Goal: Task Accomplishment & Management: Manage account settings

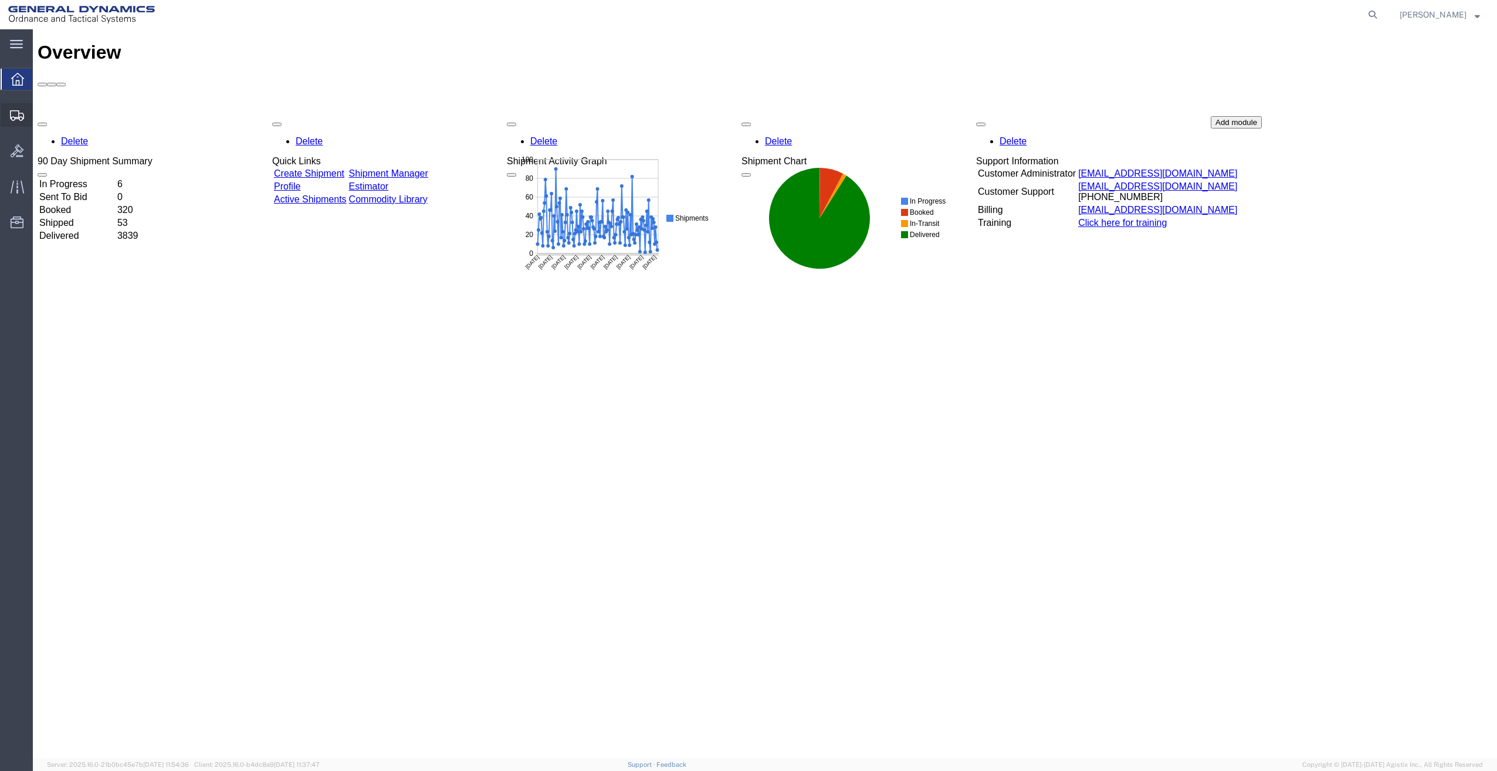
click at [0, 0] on span "Shipment Manager" at bounding box center [0, 0] width 0 height 0
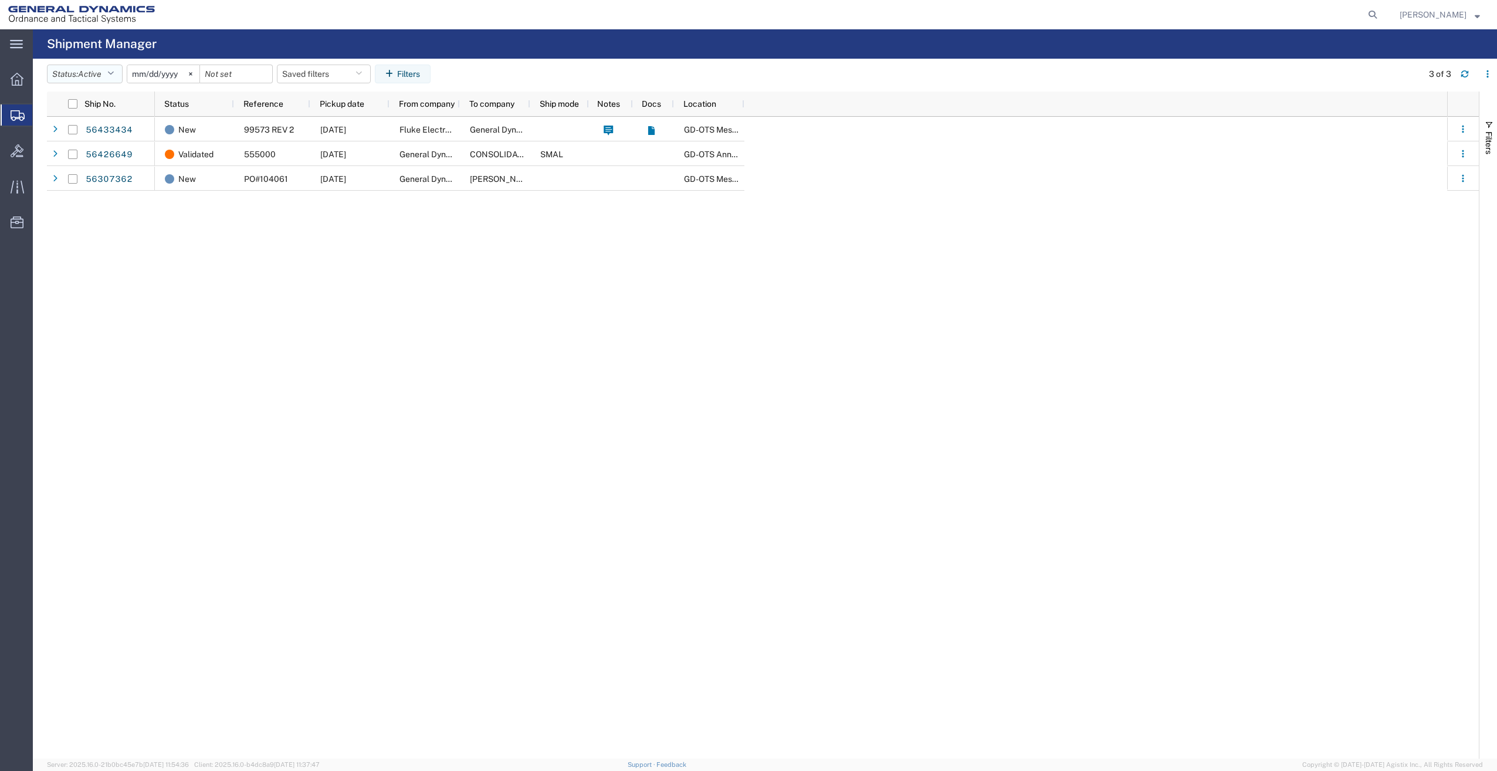
click at [114, 72] on icon "button" at bounding box center [110, 74] width 6 height 8
click at [167, 70] on input "[DATE]" at bounding box center [163, 74] width 72 height 18
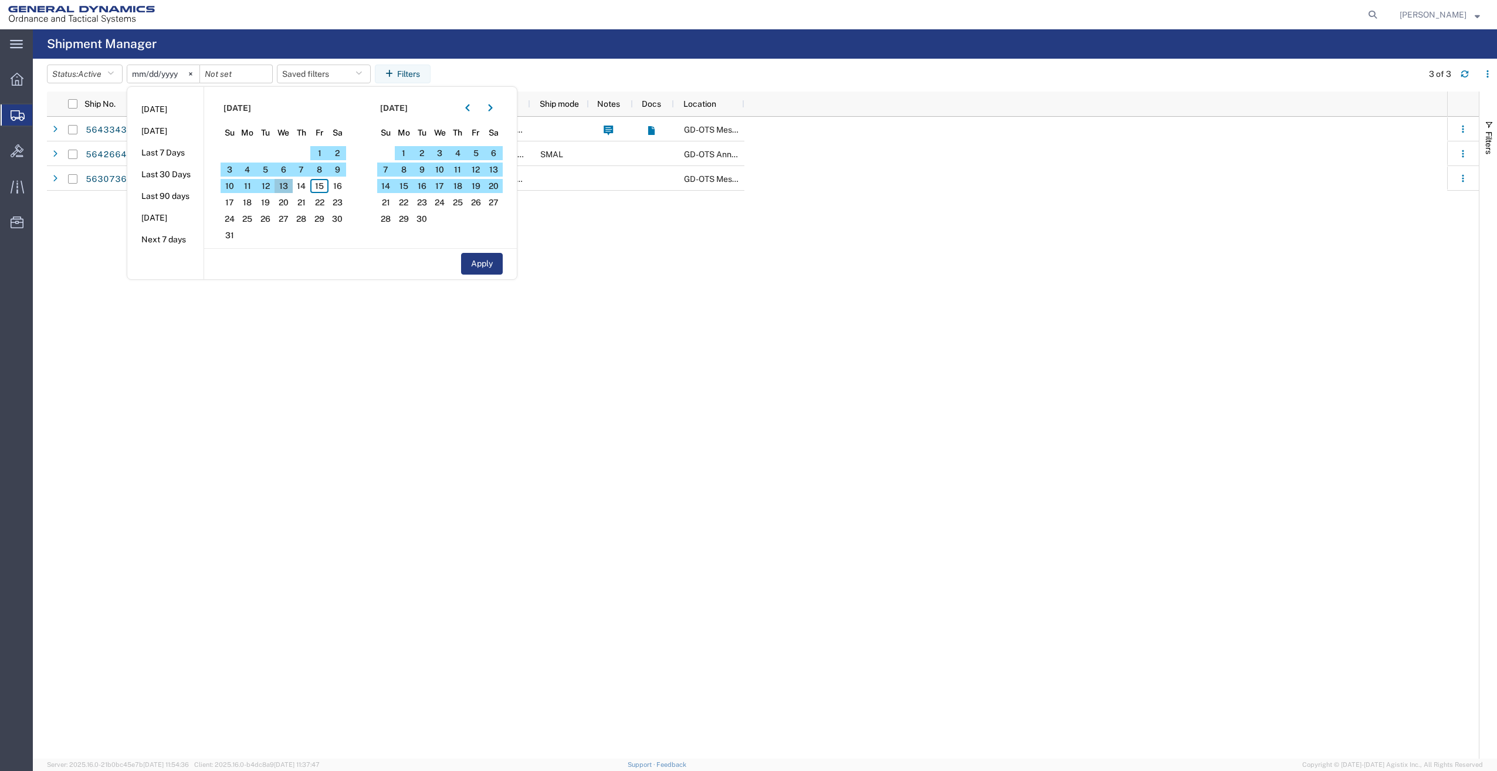
click at [288, 185] on span "13" at bounding box center [284, 186] width 18 height 14
click at [479, 265] on button "Apply" at bounding box center [482, 264] width 42 height 22
type input "[DATE]"
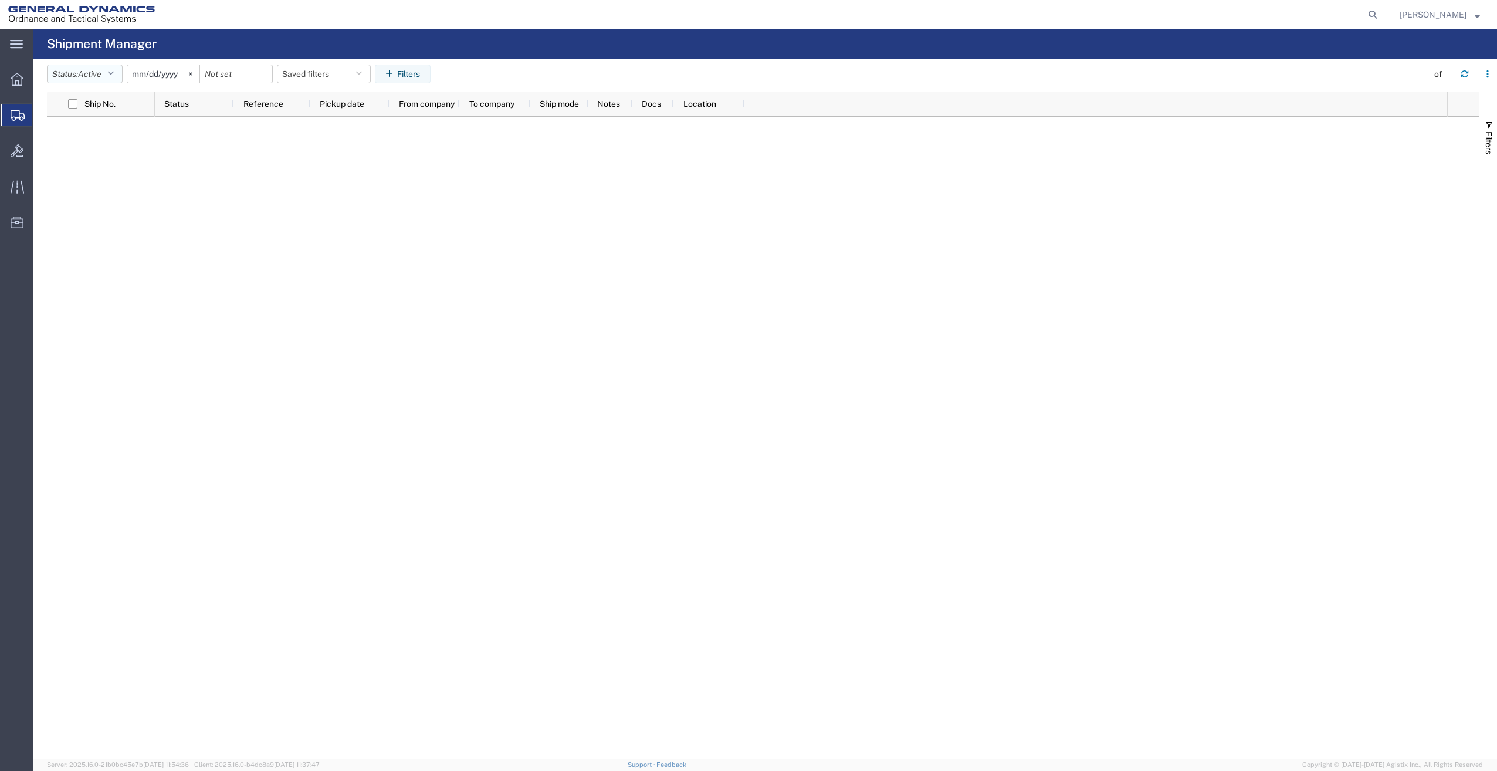
click at [111, 74] on icon "button" at bounding box center [110, 74] width 6 height 8
click at [104, 138] on span "All" at bounding box center [116, 136] width 137 height 18
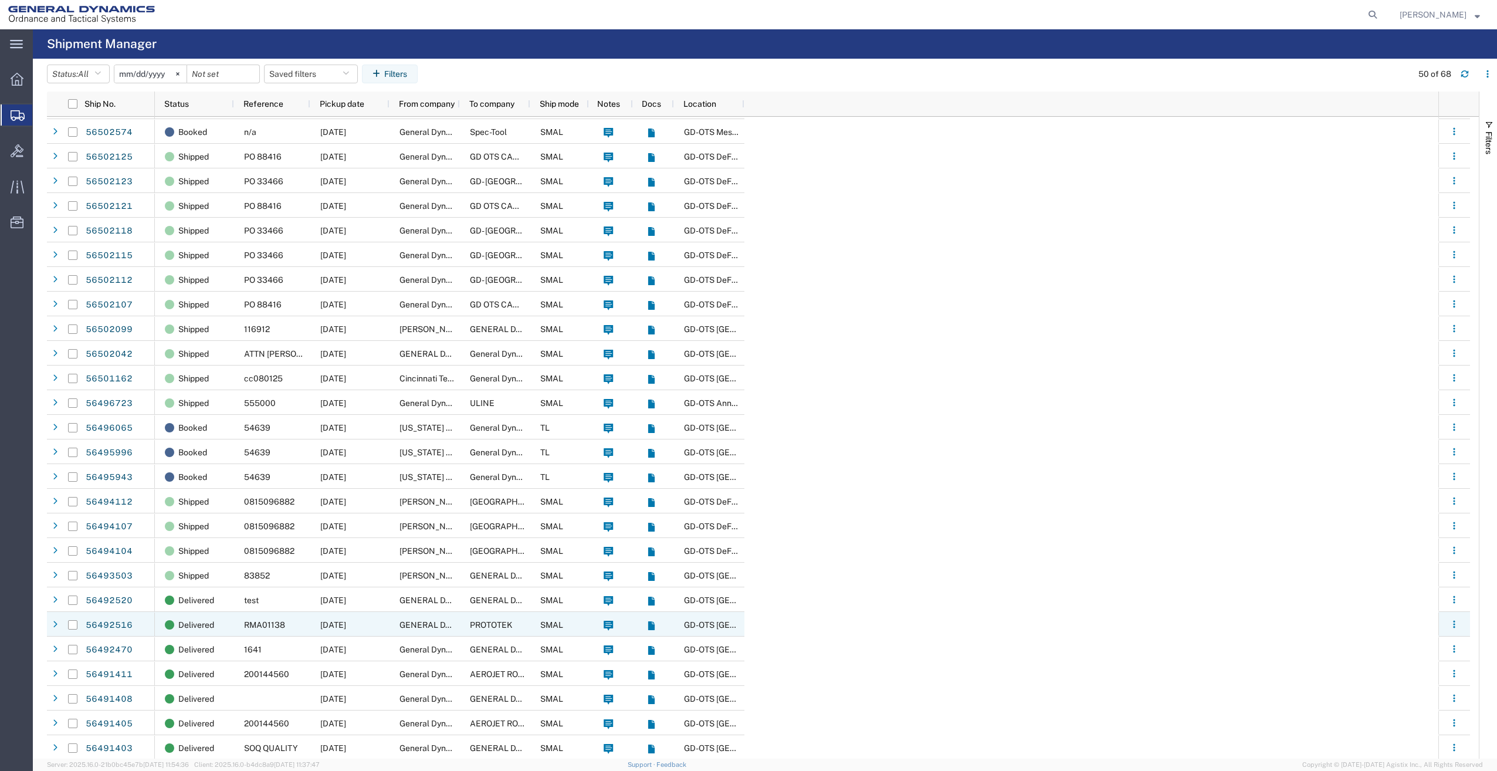
scroll to position [352, 0]
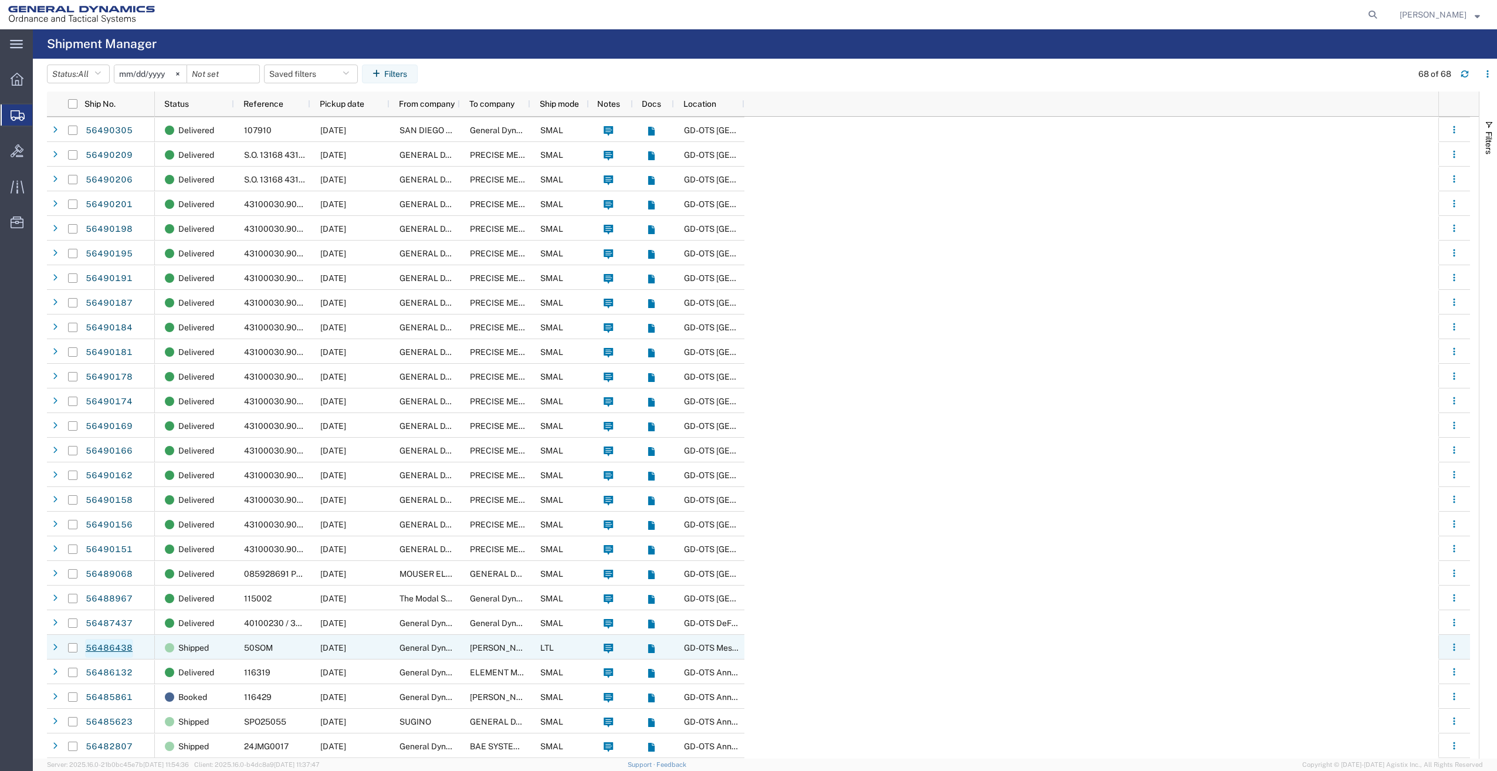
click at [114, 645] on link "56486438" at bounding box center [109, 648] width 48 height 19
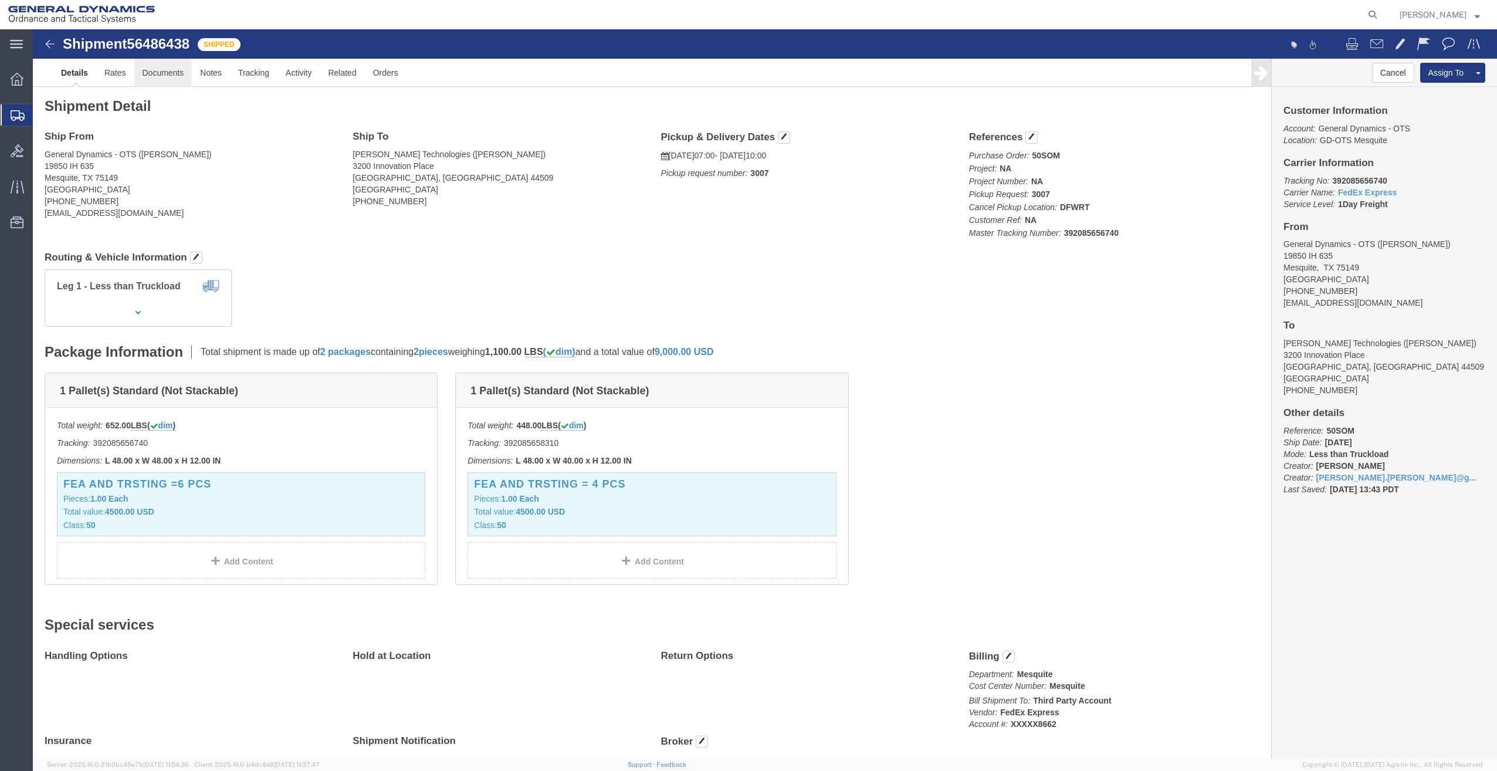
click link "Documents"
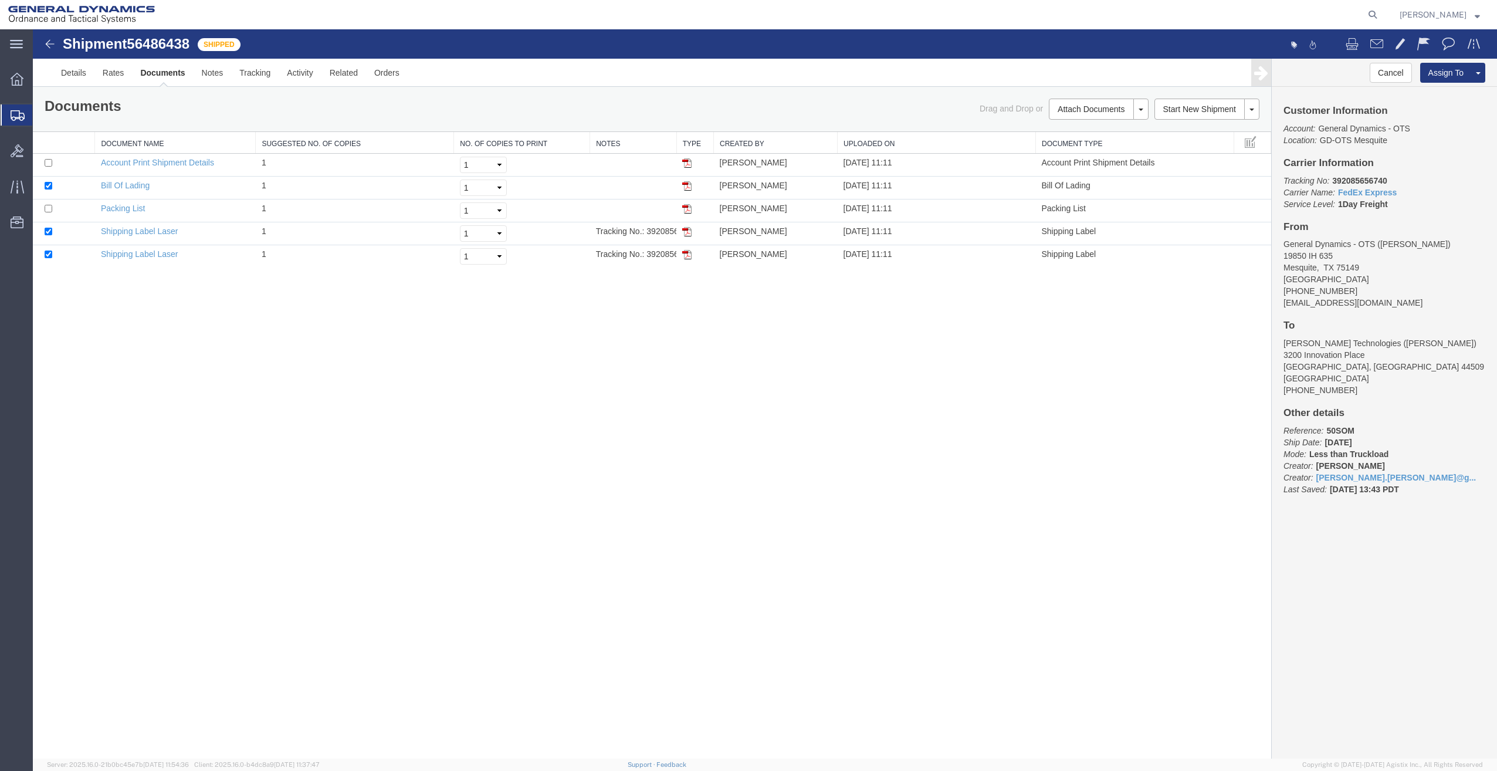
drag, startPoint x: 678, startPoint y: 141, endPoint x: 732, endPoint y: 139, distance: 54.0
click at [732, 139] on div "Document Name Suggested No. of Copies No. of Copies to Print Notes Type Created…" at bounding box center [652, 200] width 1239 height 136
click at [684, 230] on img at bounding box center [686, 231] width 9 height 9
click at [688, 254] on img at bounding box center [686, 254] width 9 height 9
